Goal: Information Seeking & Learning: Learn about a topic

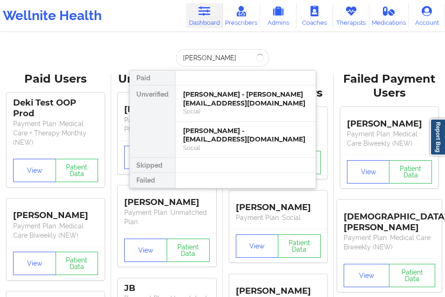
type input "[PERSON_NAME]"
click at [202, 132] on div "[PERSON_NAME] - [EMAIL_ADDRESS][DOMAIN_NAME]" at bounding box center [245, 134] width 125 height 17
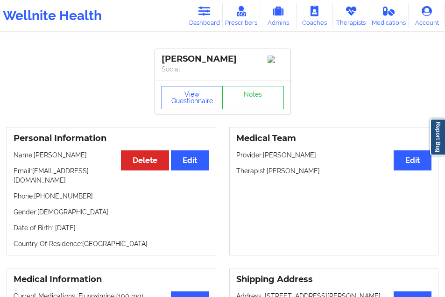
click at [197, 99] on button "View Questionnaire" at bounding box center [192, 97] width 62 height 23
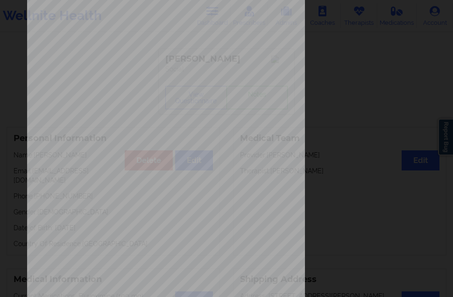
scroll to position [148, 0]
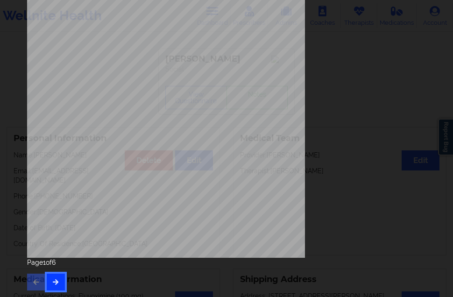
click at [57, 283] on icon "button" at bounding box center [56, 282] width 8 height 6
click at [57, 279] on icon "button" at bounding box center [56, 282] width 8 height 6
click at [62, 274] on button "button" at bounding box center [56, 281] width 18 height 17
click at [59, 280] on icon "button" at bounding box center [56, 282] width 8 height 6
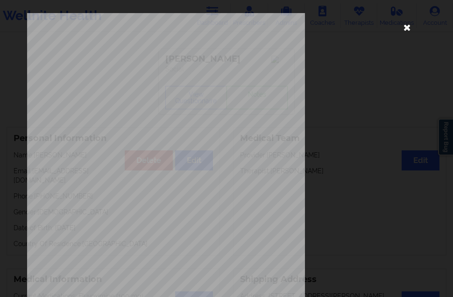
click at [399, 31] on icon at bounding box center [406, 27] width 15 height 15
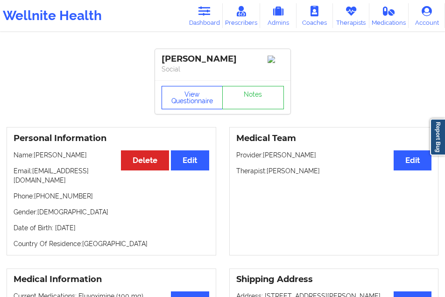
click at [185, 103] on button "View Questionnaire" at bounding box center [192, 97] width 62 height 23
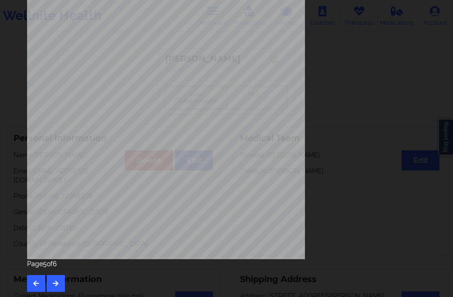
scroll to position [148, 0]
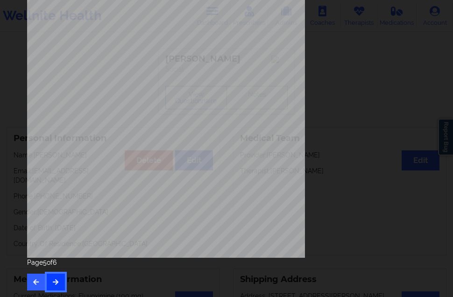
click at [57, 285] on button "button" at bounding box center [56, 281] width 18 height 17
click at [42, 281] on button "button" at bounding box center [36, 281] width 18 height 17
click at [32, 278] on button "button" at bounding box center [36, 281] width 18 height 17
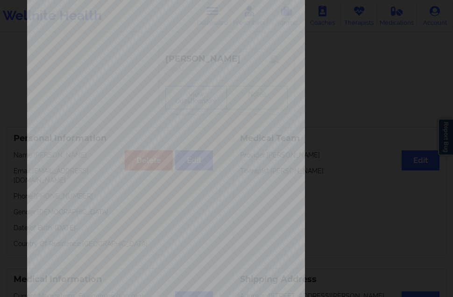
scroll to position [140, 0]
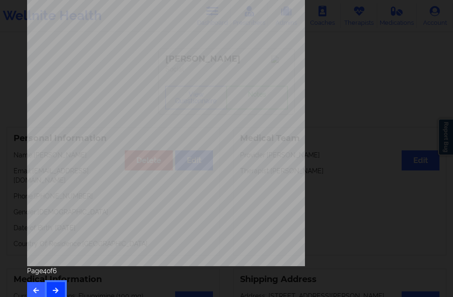
click at [56, 289] on icon "button" at bounding box center [56, 290] width 8 height 6
click at [45, 293] on div "Page 5 of 6" at bounding box center [226, 282] width 398 height 33
click at [39, 289] on icon "button" at bounding box center [36, 290] width 8 height 6
click at [39, 288] on icon "button" at bounding box center [36, 290] width 8 height 6
